Goal: Transaction & Acquisition: Purchase product/service

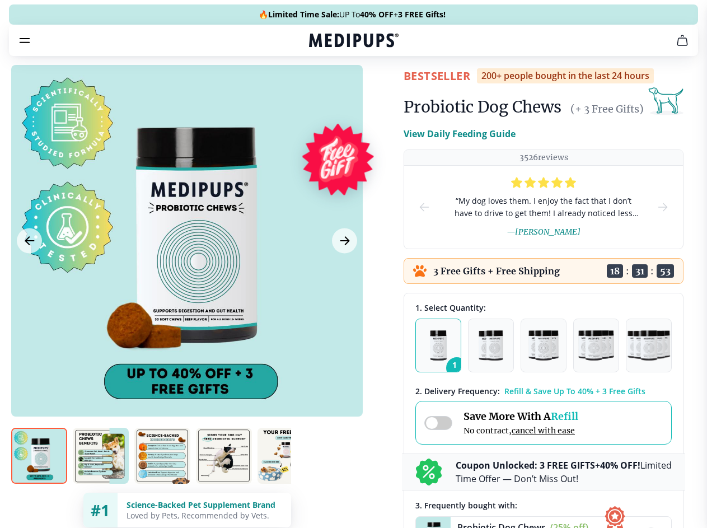
click at [322, 90] on span "Supplements" at bounding box center [350, 95] width 56 height 11
click at [379, 88] on icon "button" at bounding box center [385, 94] width 13 height 13
click at [675, 47] on icon "cart" at bounding box center [681, 40] width 13 height 13
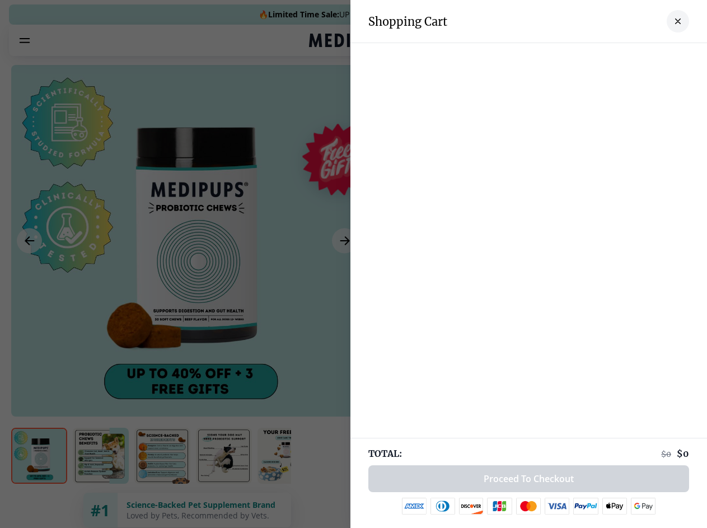
click at [544, 56] on div at bounding box center [353, 264] width 707 height 528
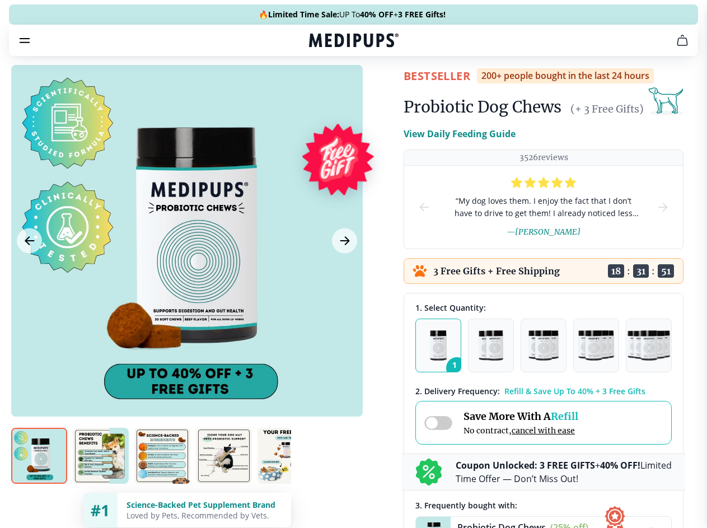
click at [0, 0] on span "Get FREE Gift" at bounding box center [0, 0] width 0 height 0
click at [0, 0] on icon "button" at bounding box center [0, 0] width 0 height 0
click at [186, 267] on div at bounding box center [186, 240] width 351 height 351
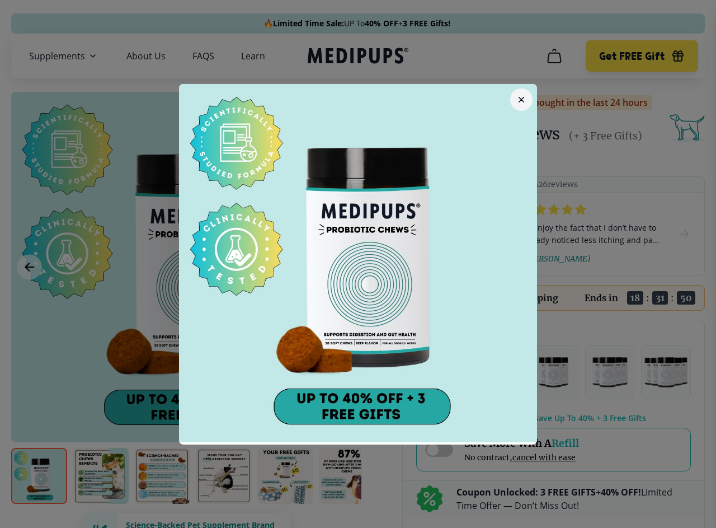
click at [29, 267] on div at bounding box center [358, 264] width 716 height 528
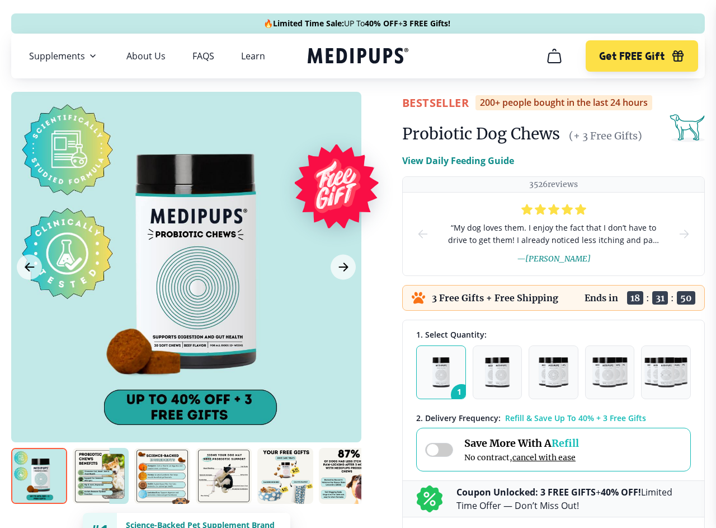
click at [343, 267] on icon "Next Image" at bounding box center [343, 267] width 8 height 8
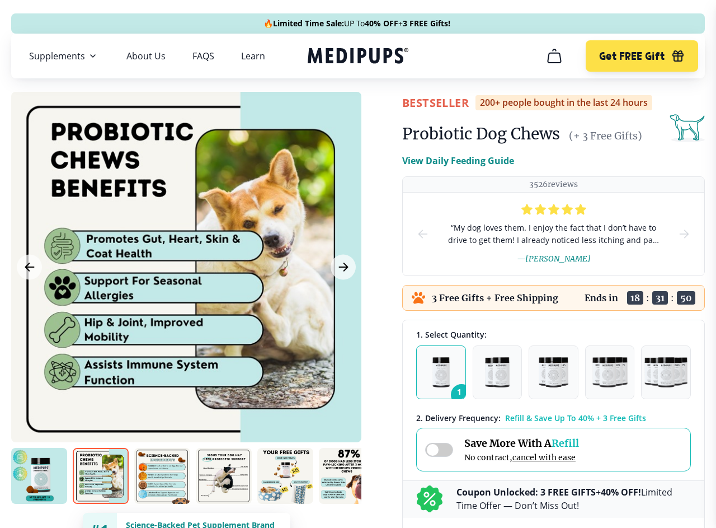
click at [39, 476] on img at bounding box center [39, 476] width 56 height 56
